Goal: Find contact information: Find contact information

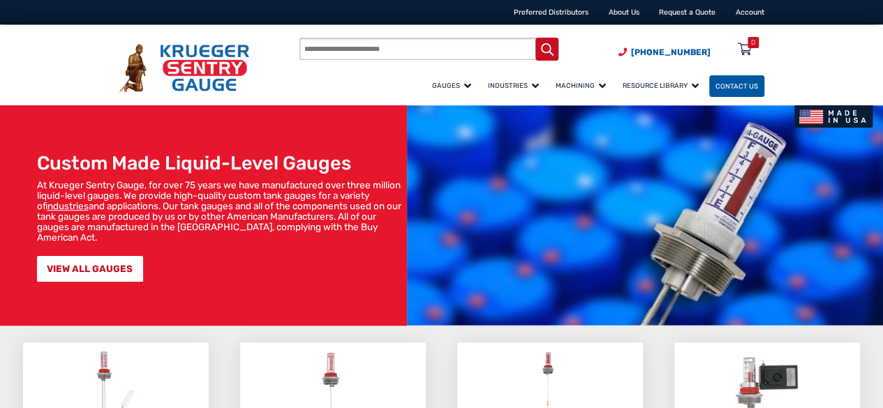
click at [715, 87] on span "Contact Us" at bounding box center [736, 86] width 43 height 8
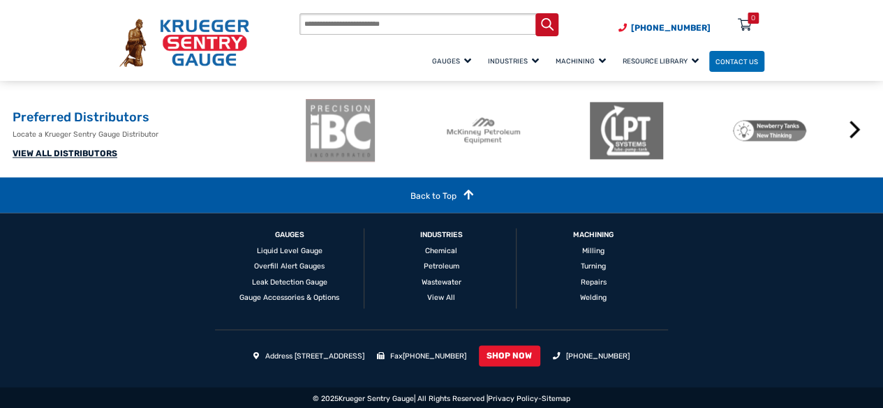
scroll to position [992, 0]
drag, startPoint x: 337, startPoint y: 396, endPoint x: 412, endPoint y: 400, distance: 74.8
click at [412, 400] on div "© 2025 [PERSON_NAME] Sentry Gauge | All Rights Reserved | Privacy Policy - Site…" at bounding box center [441, 397] width 883 height 21
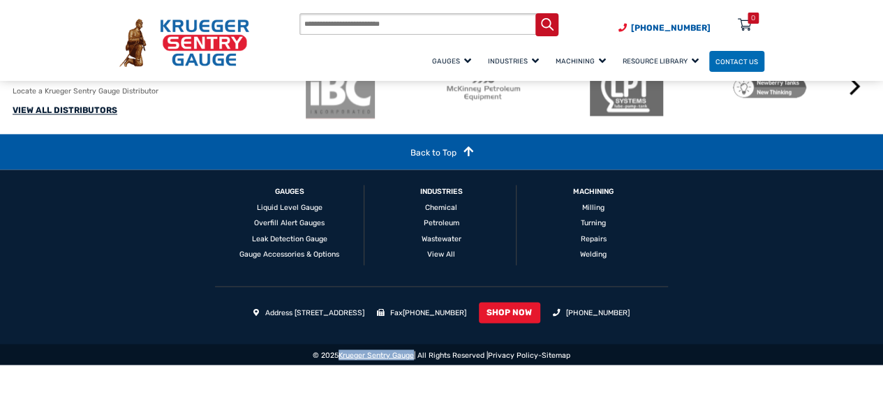
copy link "Krueger Sentry Gauge"
drag, startPoint x: 275, startPoint y: 355, endPoint x: 369, endPoint y: 356, distance: 93.5
click at [364, 319] on li "Address [STREET_ADDRESS]" at bounding box center [308, 313] width 111 height 11
copy li "[STREET_ADDRESS]"
drag, startPoint x: 401, startPoint y: 357, endPoint x: 374, endPoint y: 357, distance: 26.5
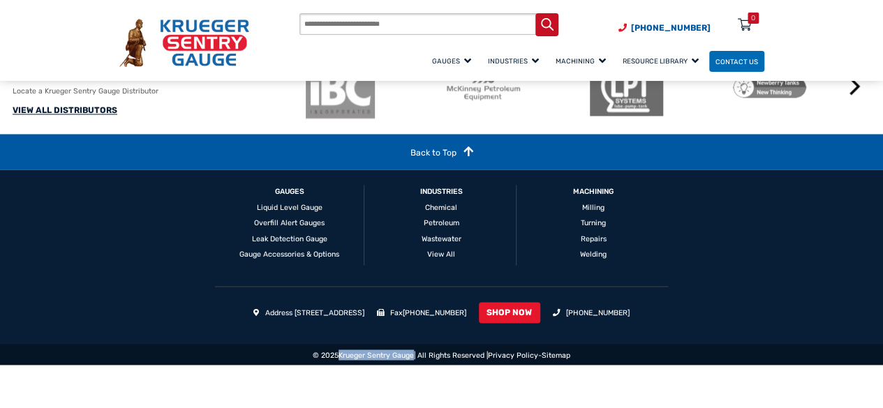
click at [364, 319] on li "Address [STREET_ADDRESS]" at bounding box center [308, 313] width 111 height 11
copy li "WI 54313"
